Goal: Find specific page/section: Find specific page/section

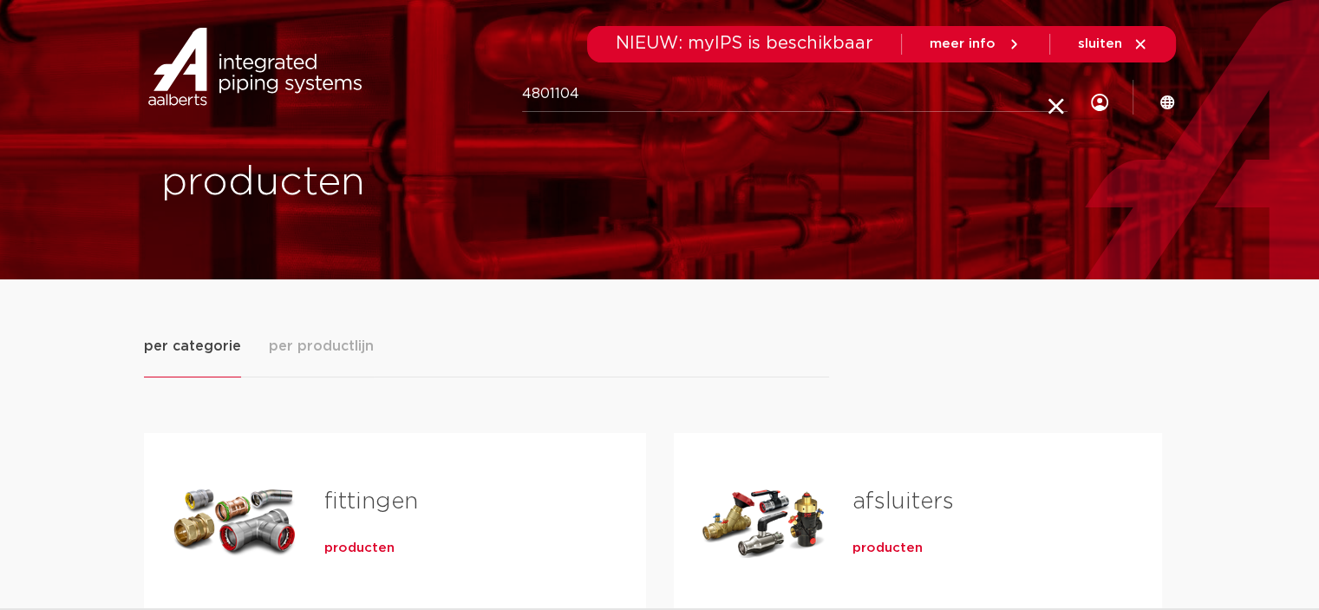
type input "4801104"
click button "Zoeken" at bounding box center [0, 0] width 0 height 0
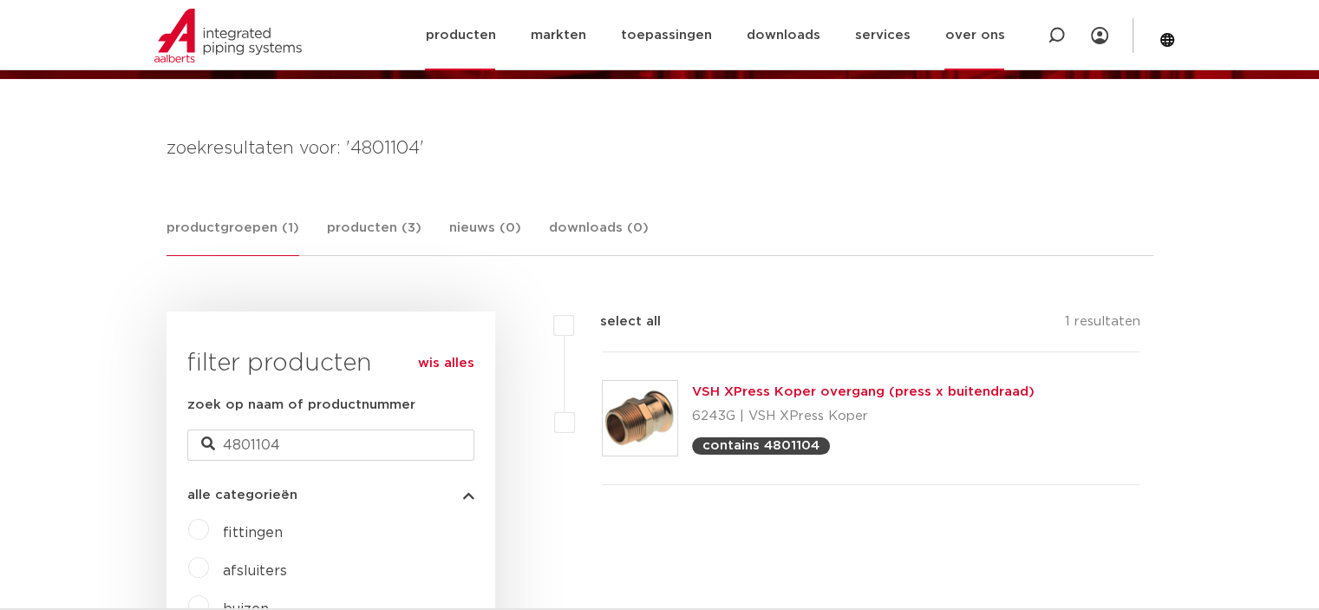
scroll to position [213, 0]
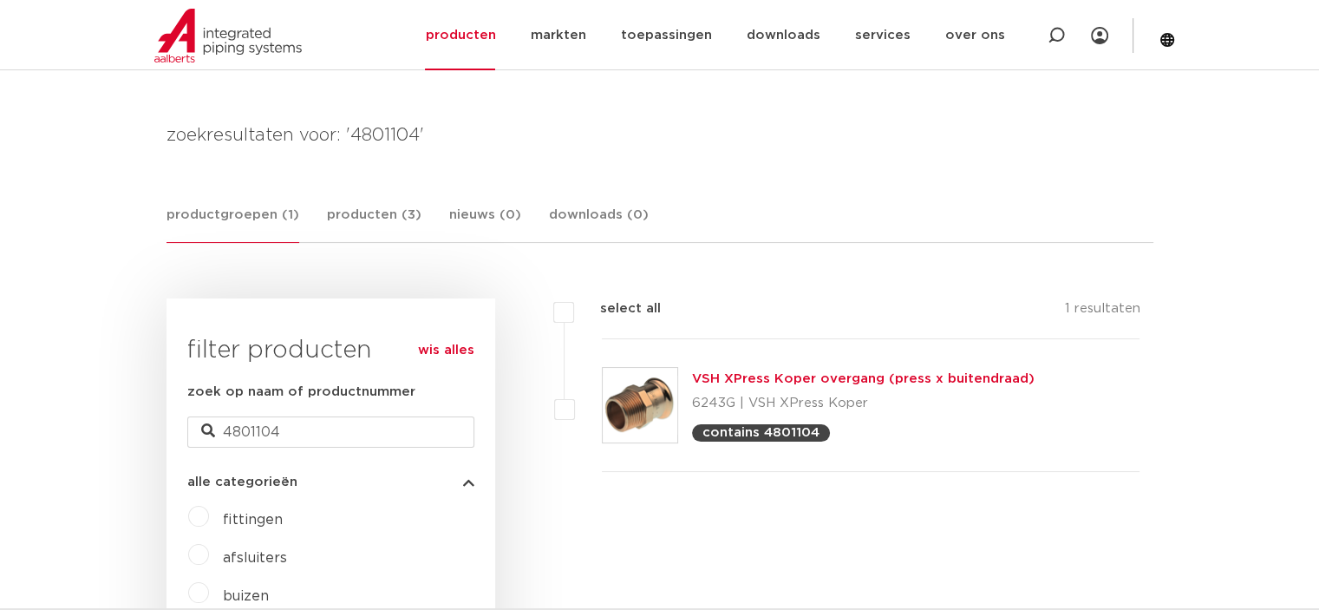
click at [936, 377] on link "VSH XPress Koper overgang (press x buitendraad)" at bounding box center [863, 378] width 343 height 13
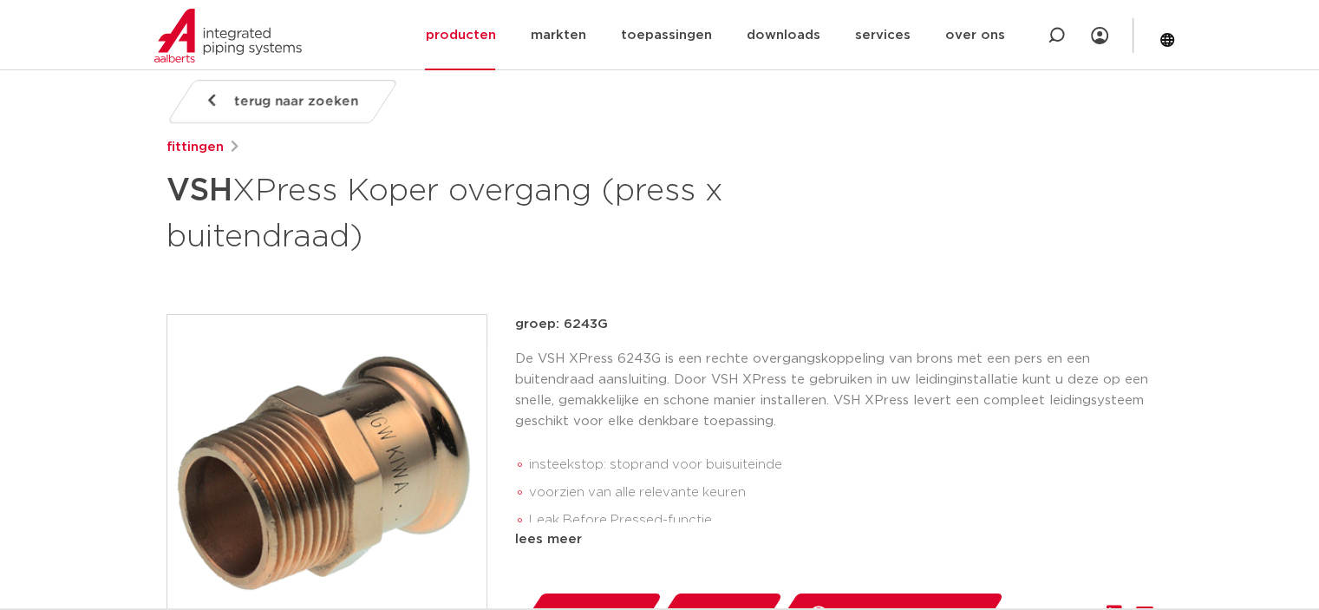
scroll to position [307, 0]
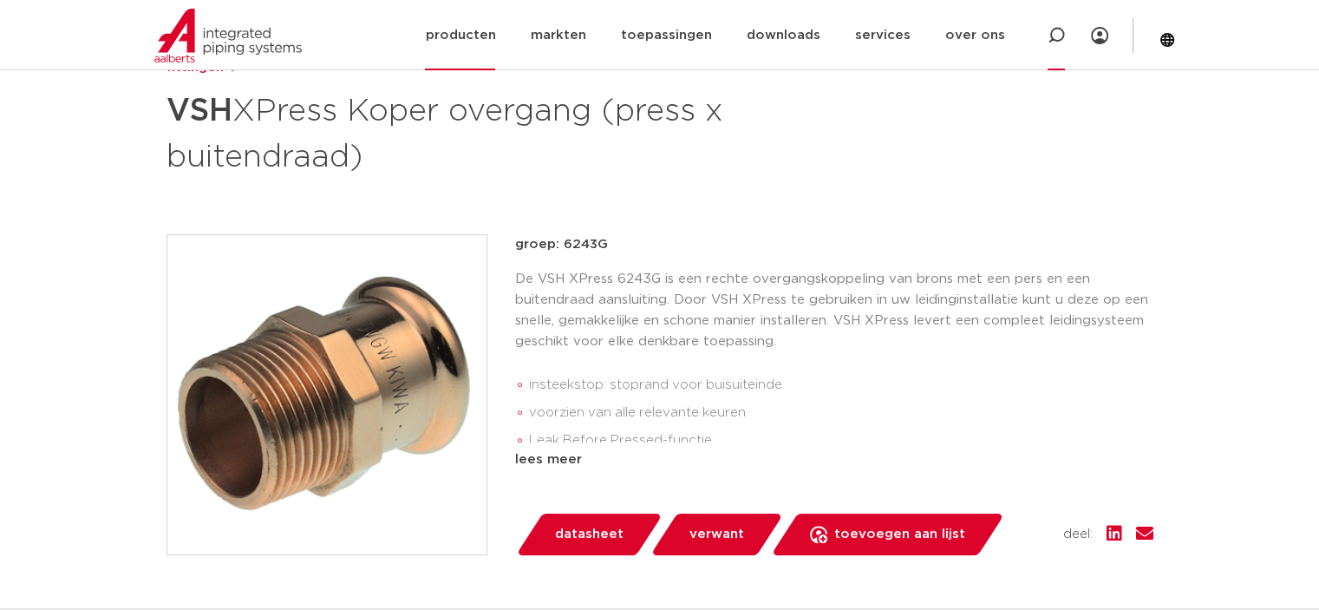
click at [1053, 37] on icon at bounding box center [1056, 35] width 17 height 17
type input "3758004"
click button "Zoeken" at bounding box center [0, 0] width 0 height 0
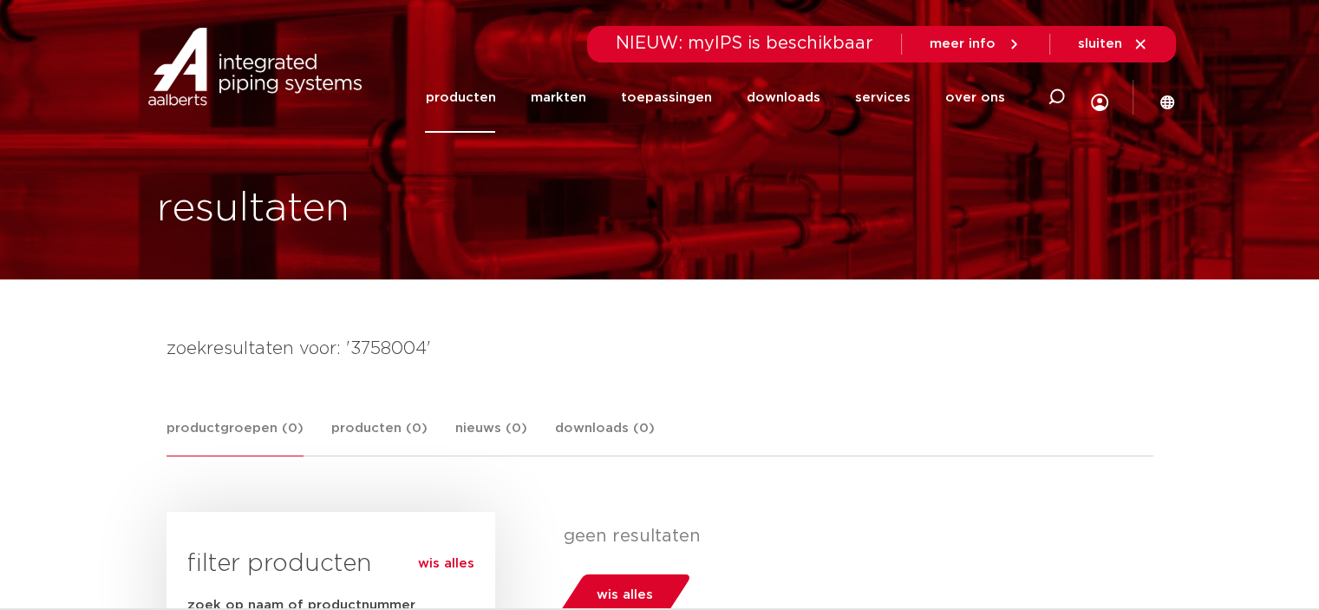
click at [462, 88] on link "producten" at bounding box center [460, 97] width 70 height 70
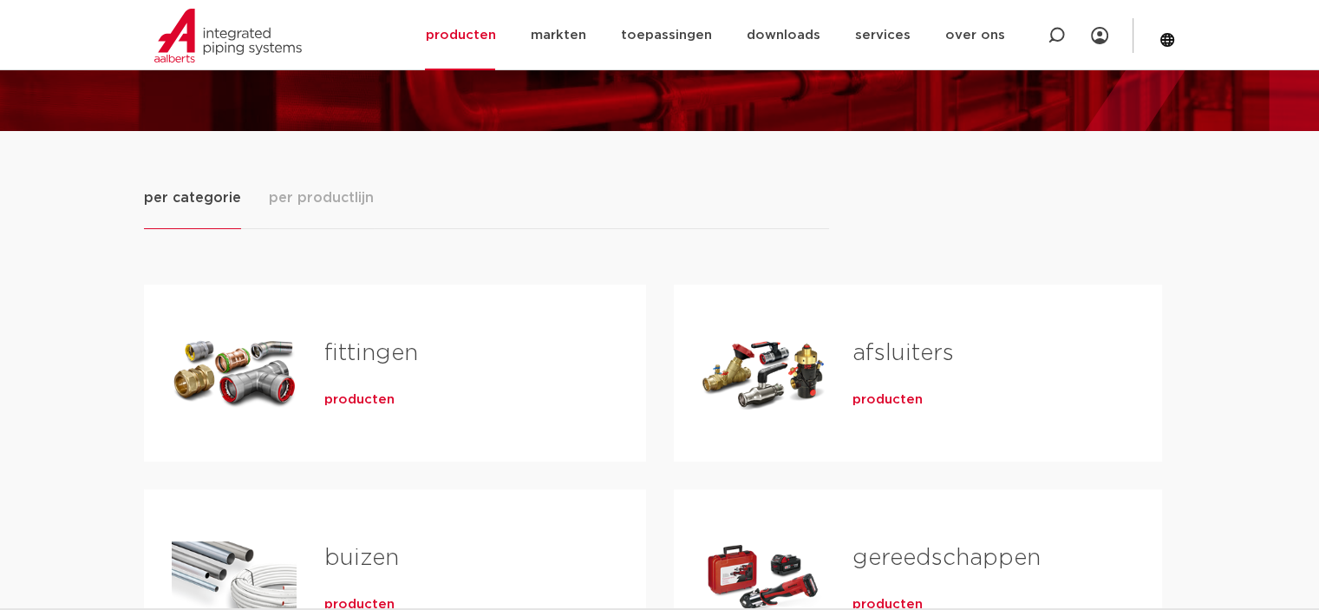
click at [856, 386] on div "producten" at bounding box center [978, 396] width 253 height 24
